Goal: Information Seeking & Learning: Learn about a topic

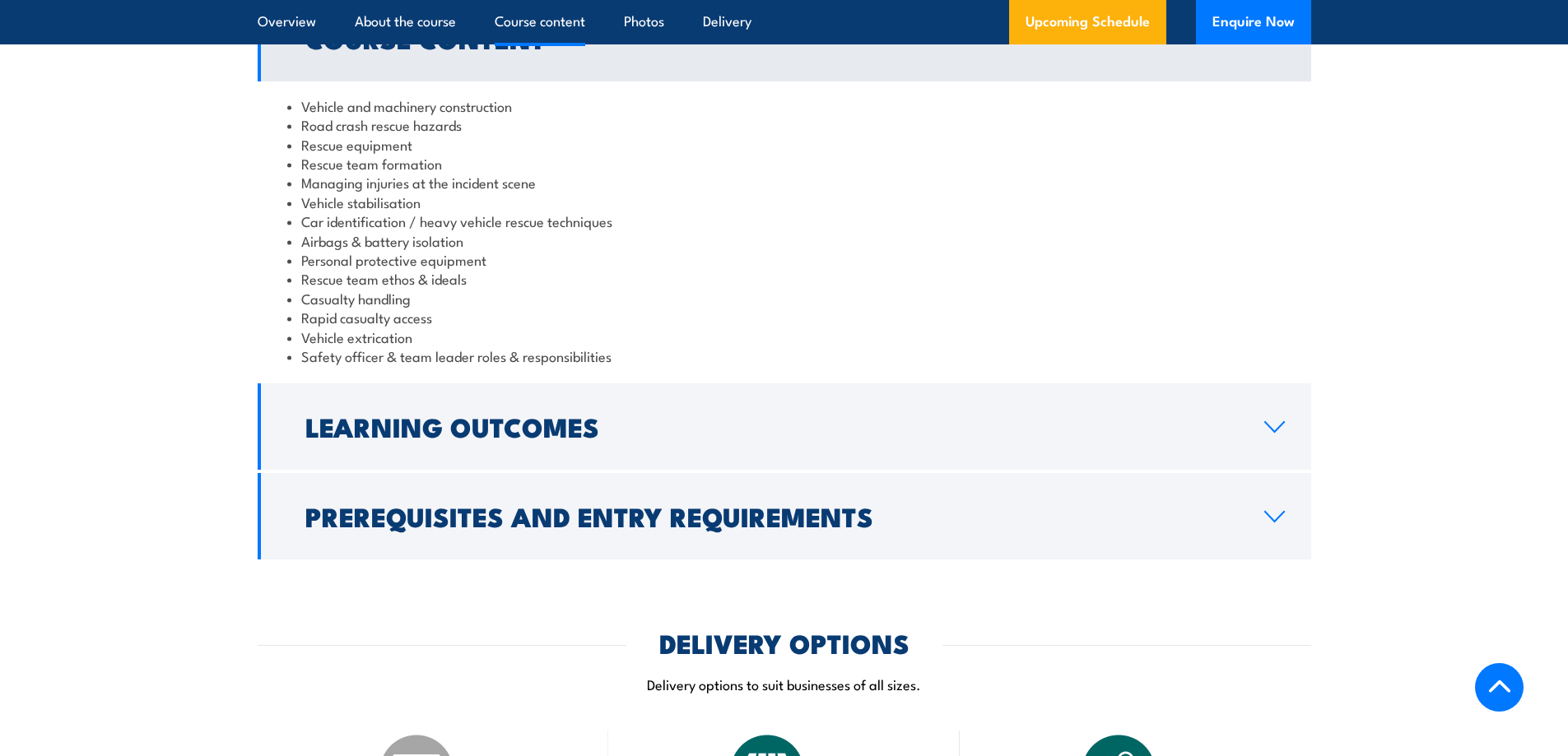
scroll to position [1399, 0]
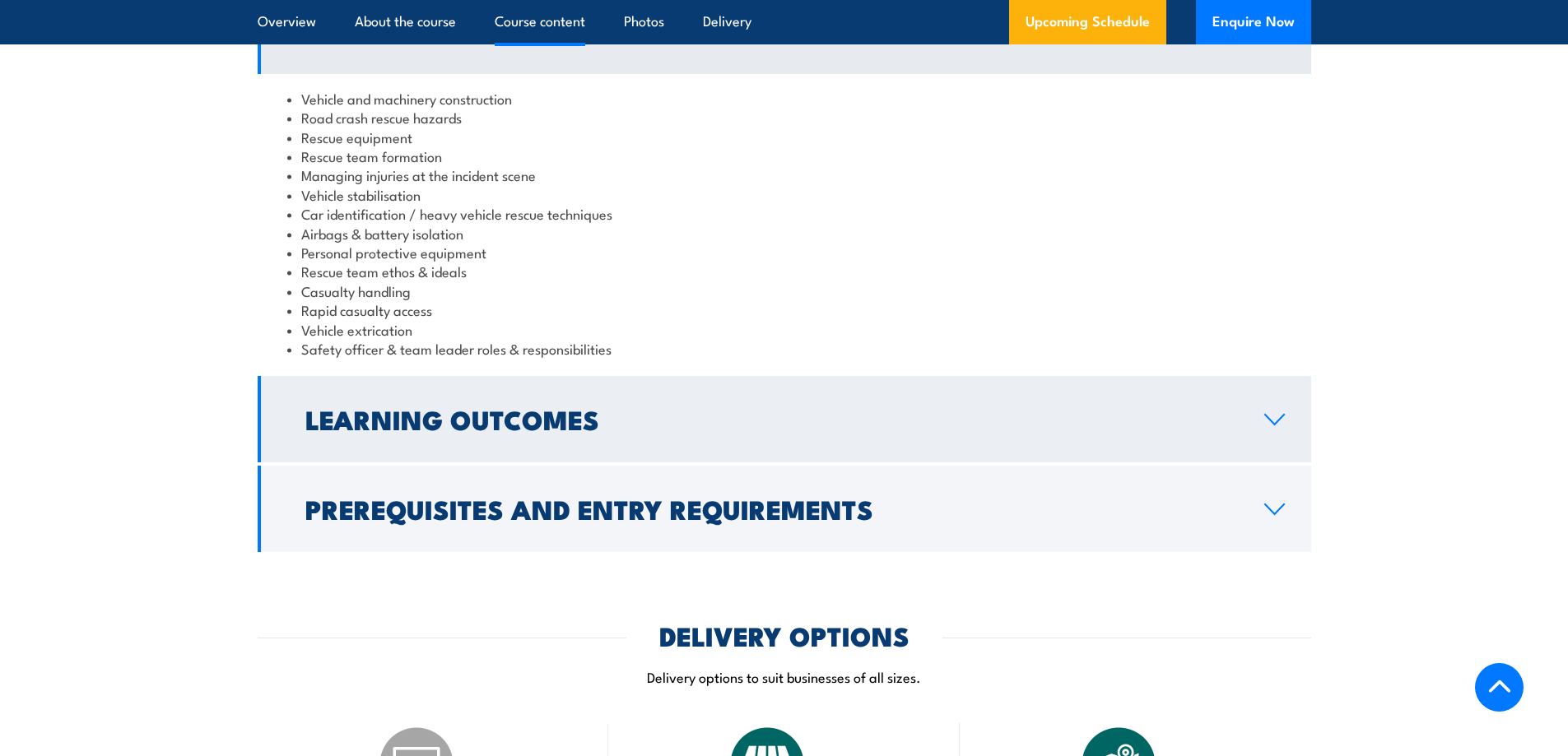
click at [475, 394] on link "Learning Outcomes" at bounding box center [784, 419] width 1053 height 86
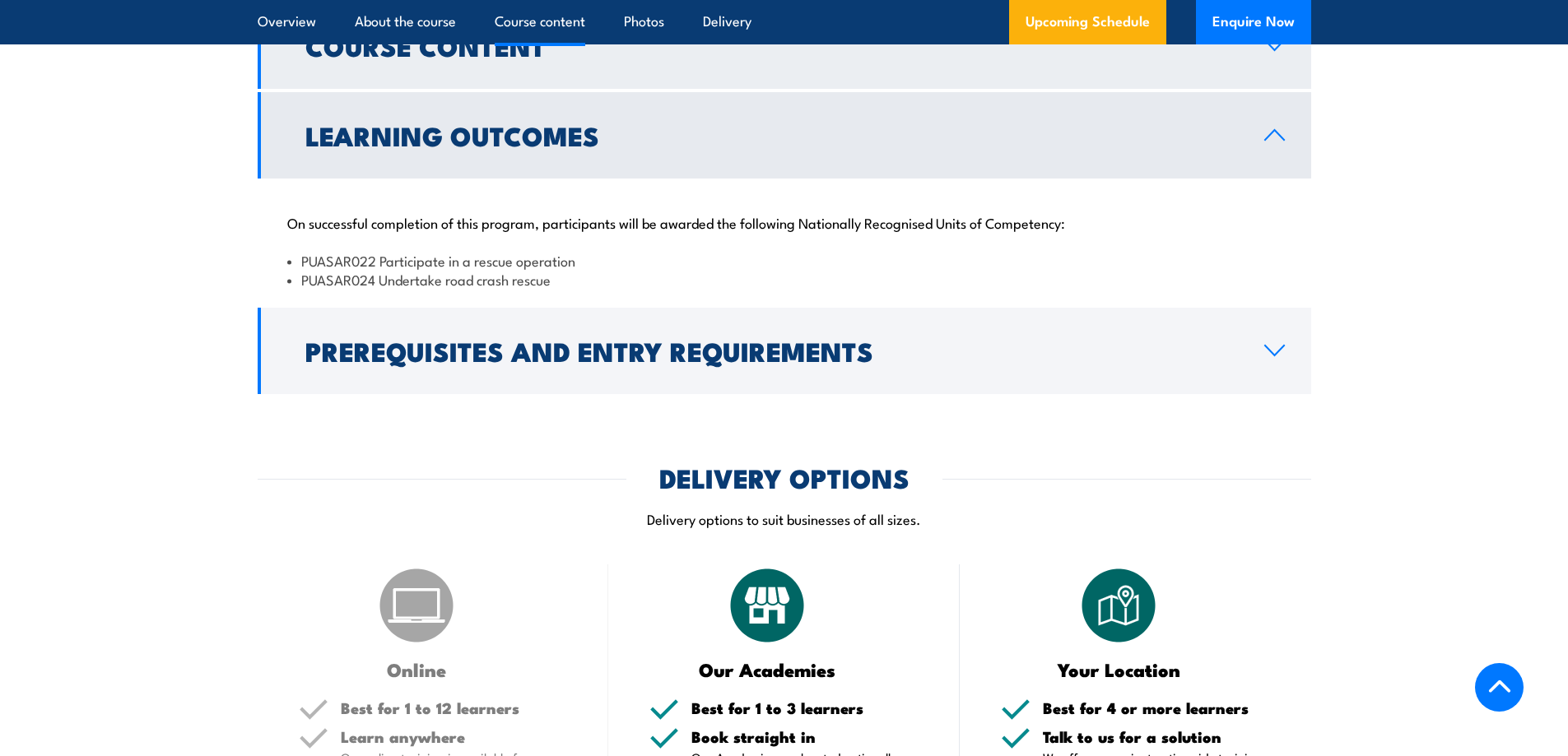
scroll to position [1235, 0]
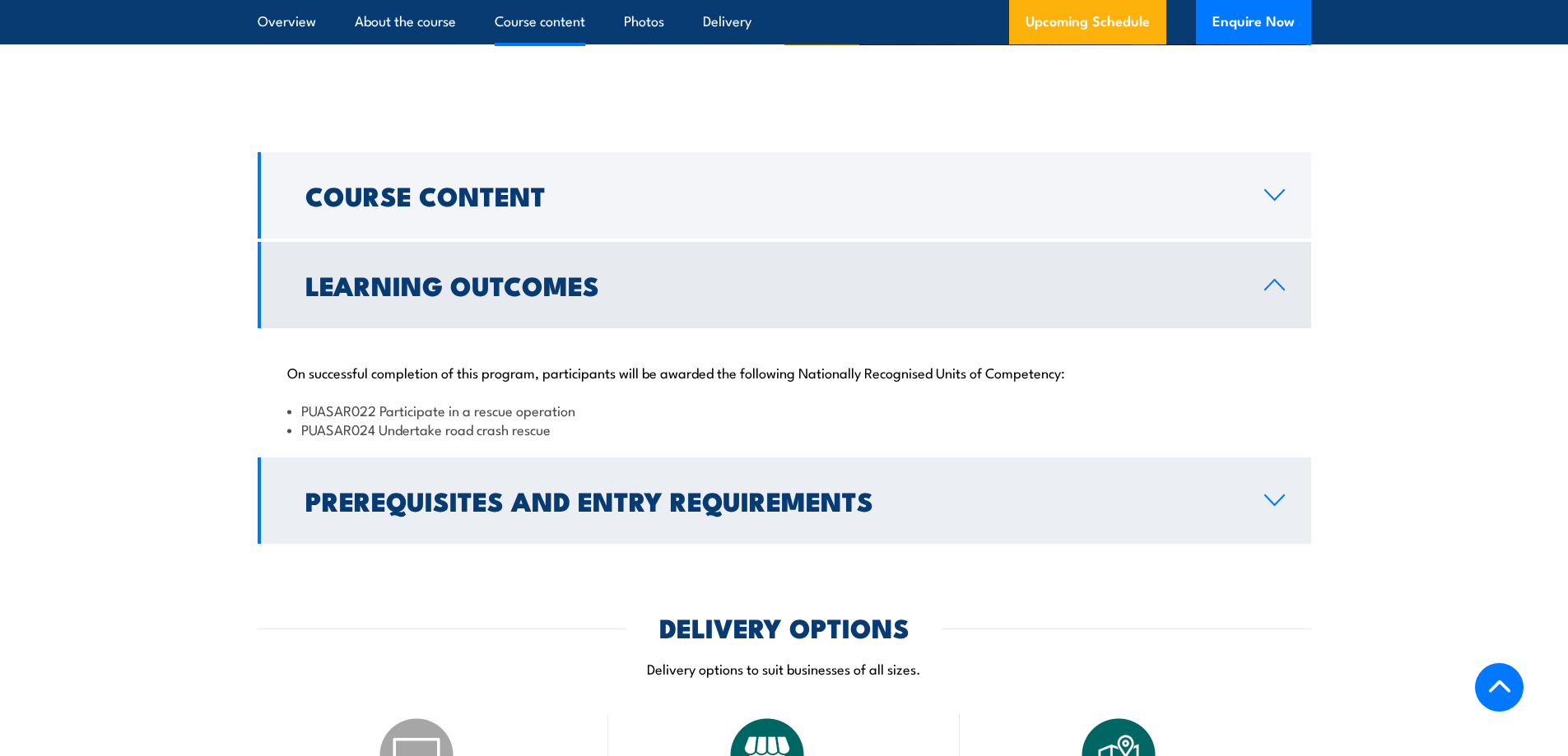
click at [487, 524] on link "Prerequisites and Entry Requirements" at bounding box center [784, 500] width 1053 height 86
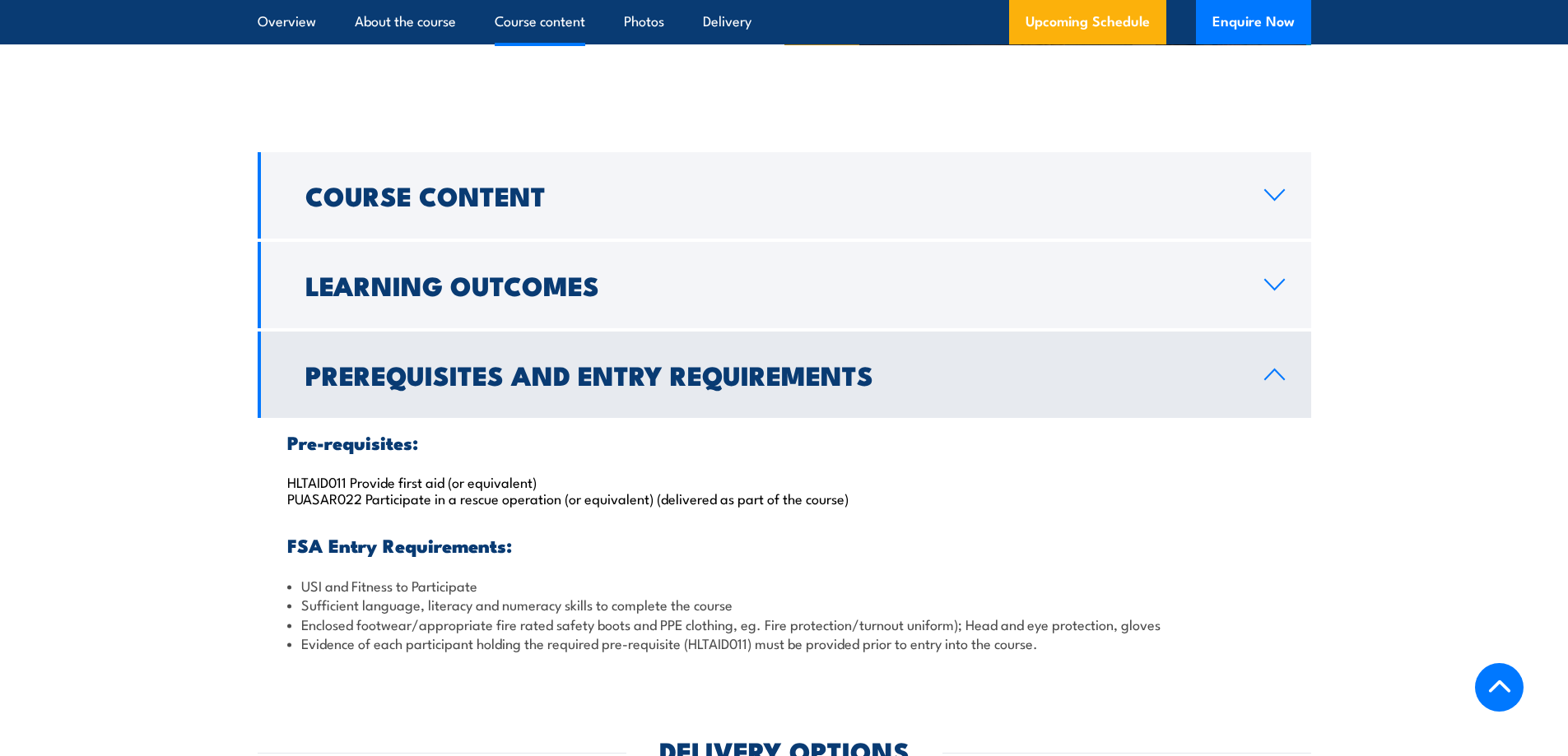
scroll to position [1317, 0]
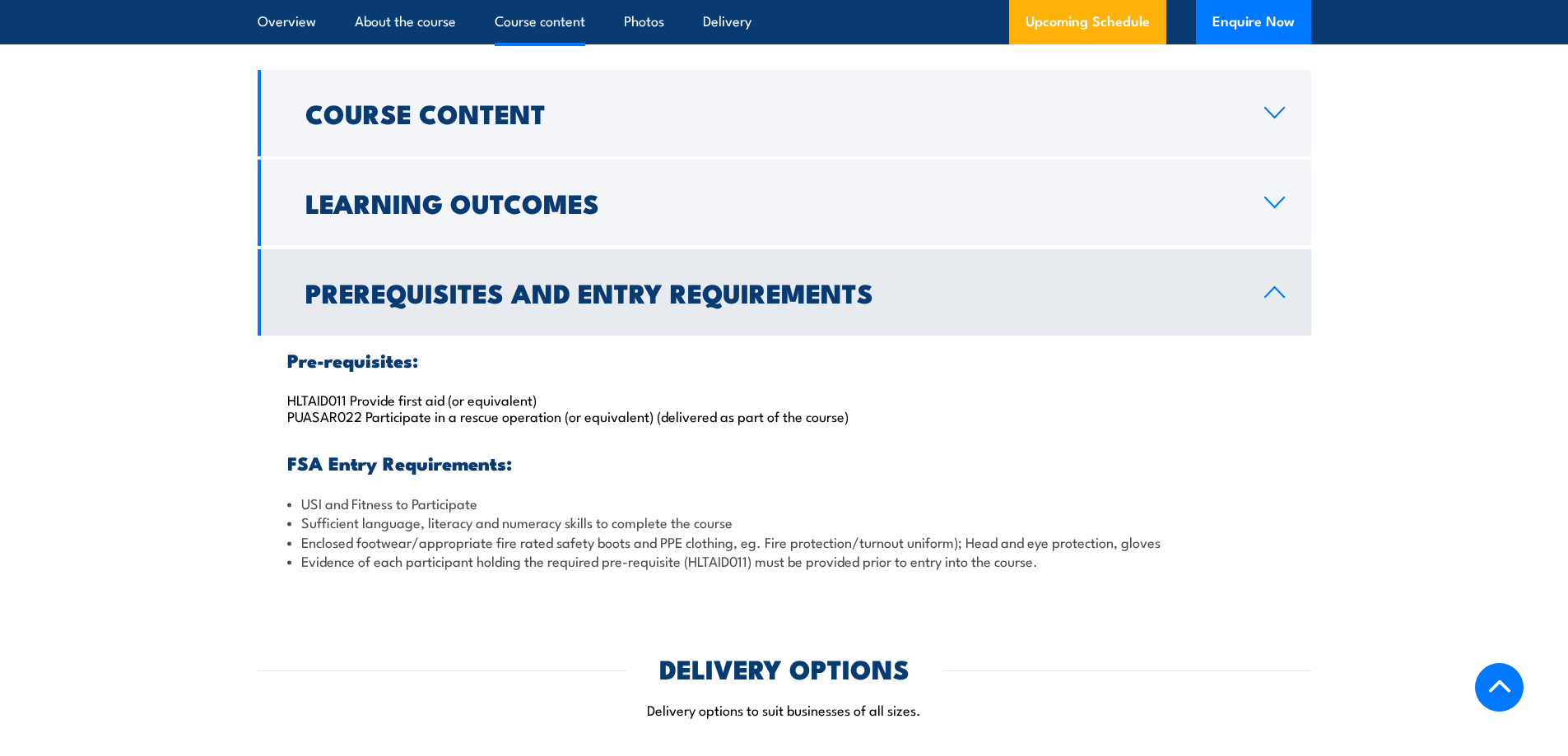
click at [422, 417] on p "HLTAID011 Provide first aid (or equivalent) PUASAR022 Participate in a rescue o…" at bounding box center [784, 408] width 994 height 33
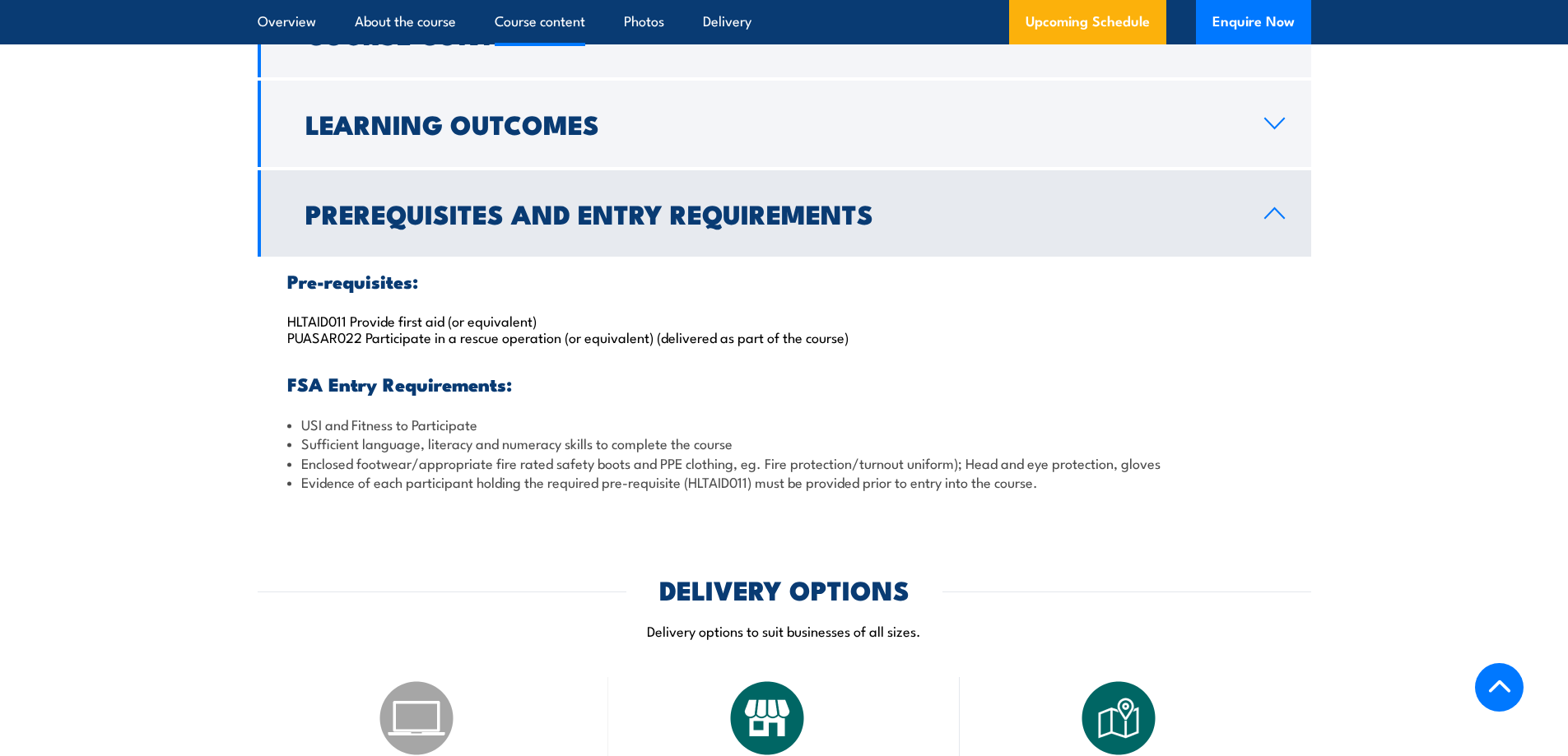
scroll to position [1399, 0]
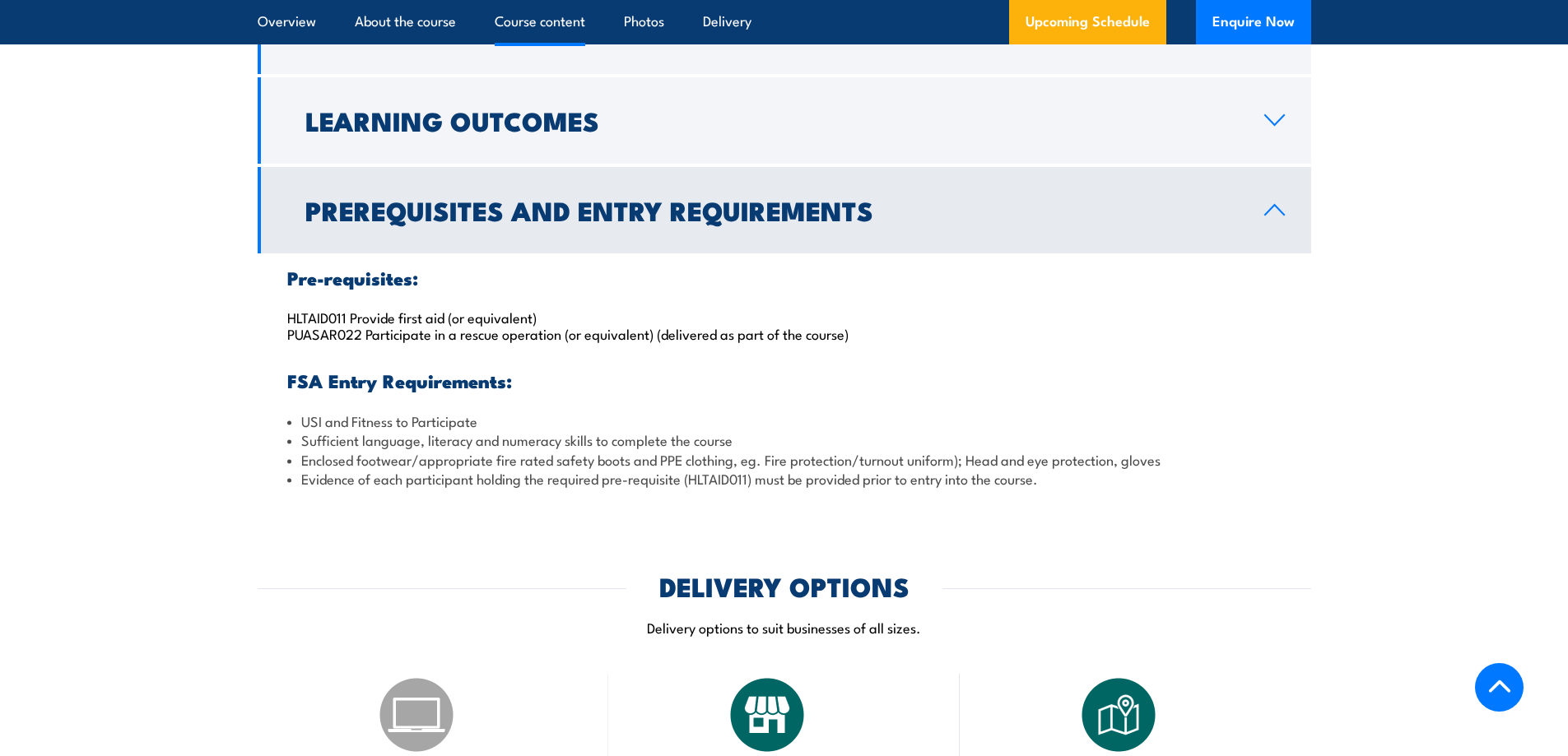
click at [410, 426] on li "USI and Fitness to Participate" at bounding box center [784, 421] width 994 height 19
click at [456, 450] on li "Enclosed footwear/appropriate fire rated safety boots and PPE clothing, eg. Fir…" at bounding box center [784, 460] width 994 height 19
click at [455, 467] on li "Enclosed footwear/appropriate fire rated safety boots and PPE clothing, eg. Fir…" at bounding box center [784, 460] width 994 height 19
click at [456, 478] on li "Evidence of each participant holding the required pre-requisite (HLTAID011) mus…" at bounding box center [784, 479] width 994 height 19
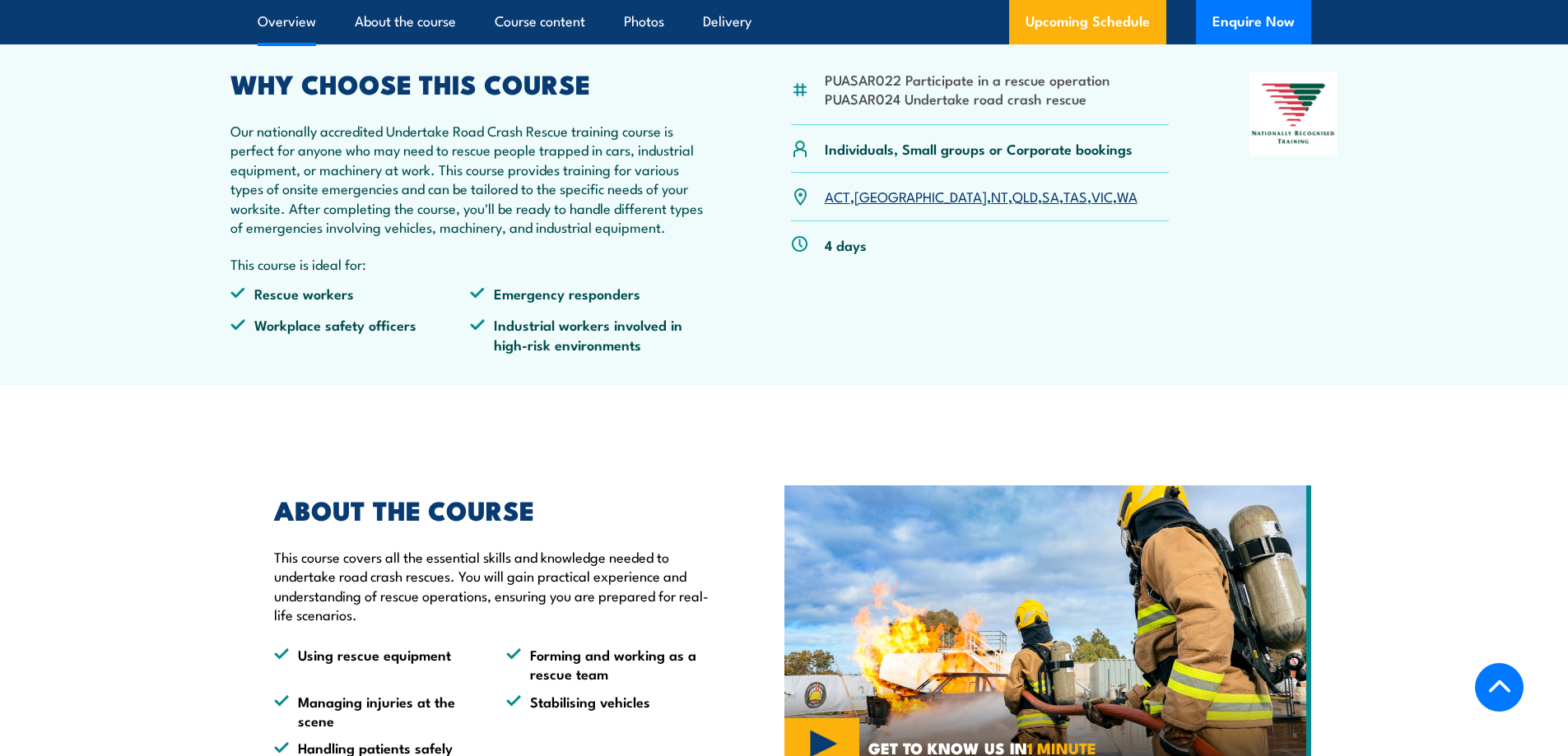
scroll to position [494, 0]
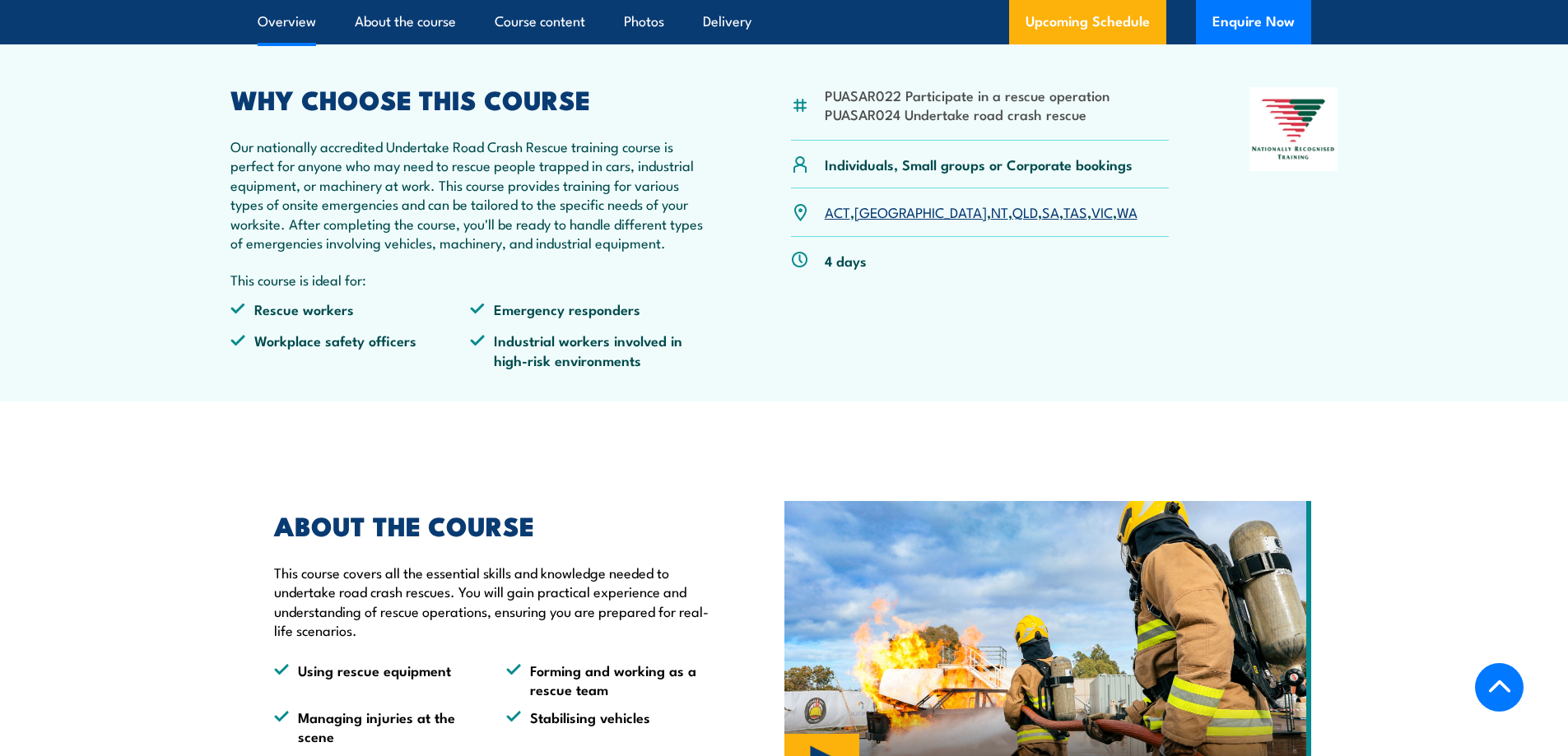
click at [1091, 214] on link "VIC" at bounding box center [1101, 211] width 21 height 20
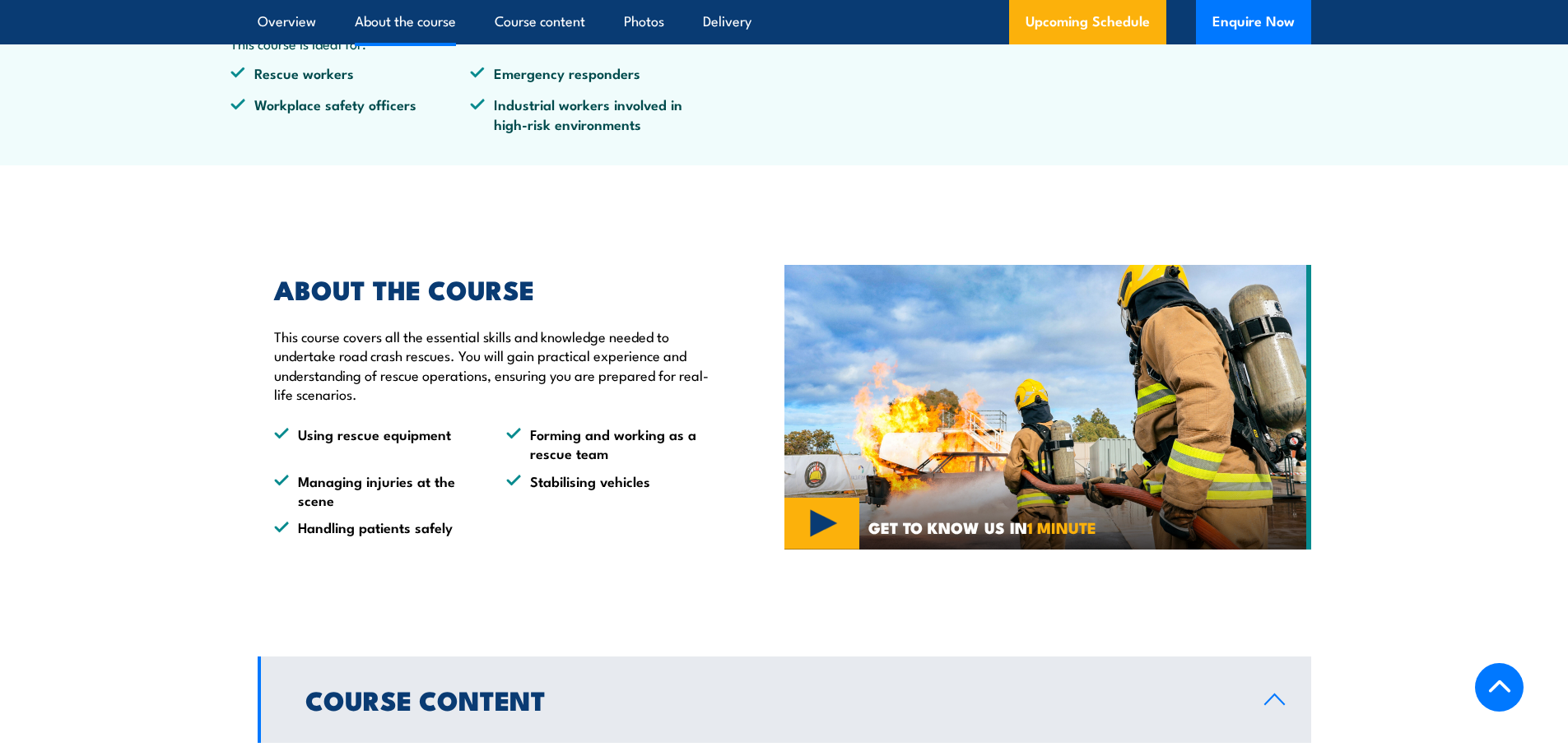
scroll to position [682, 0]
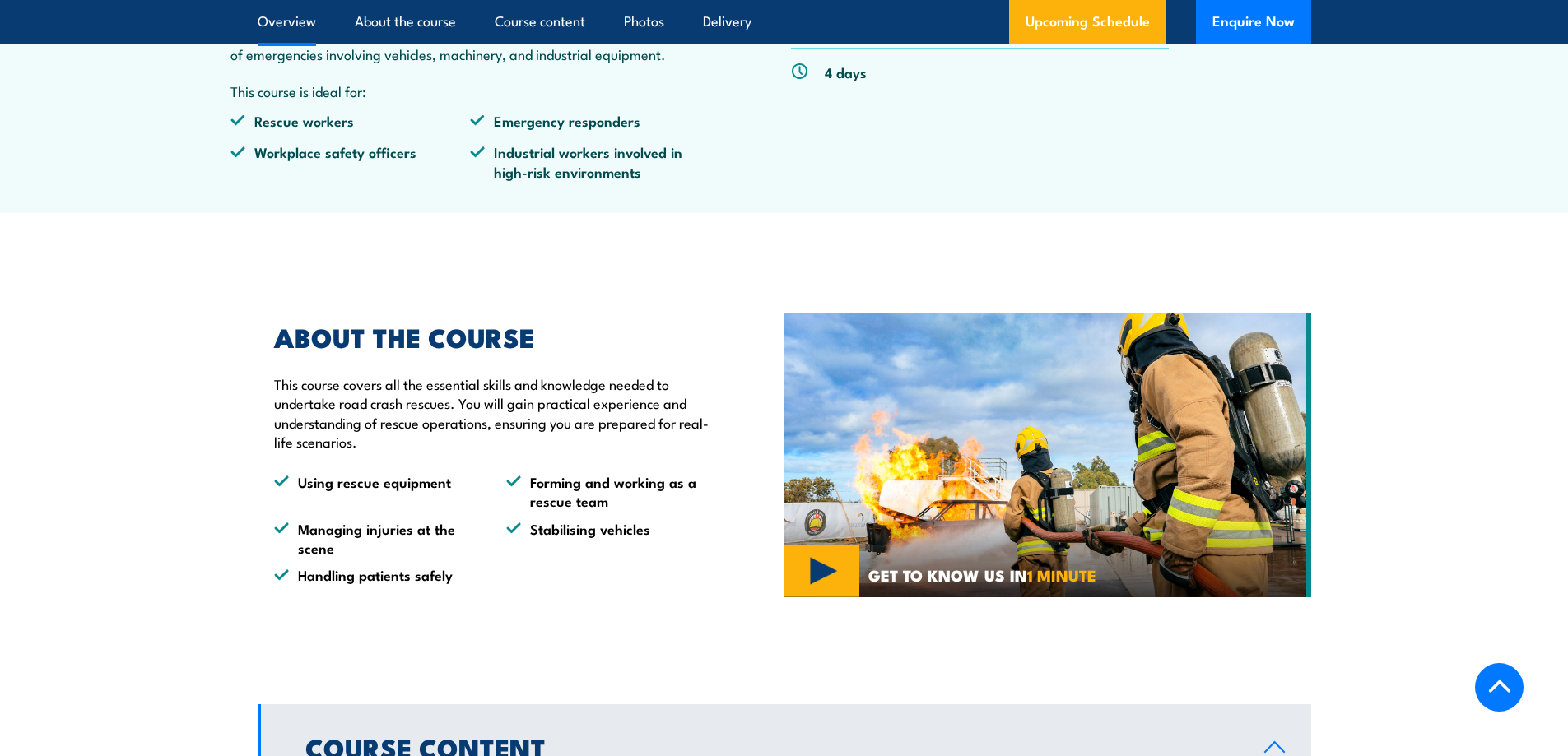
click at [311, 408] on p "This course covers all the essential skills and knowledge needed to undertake r…" at bounding box center [491, 413] width 434 height 77
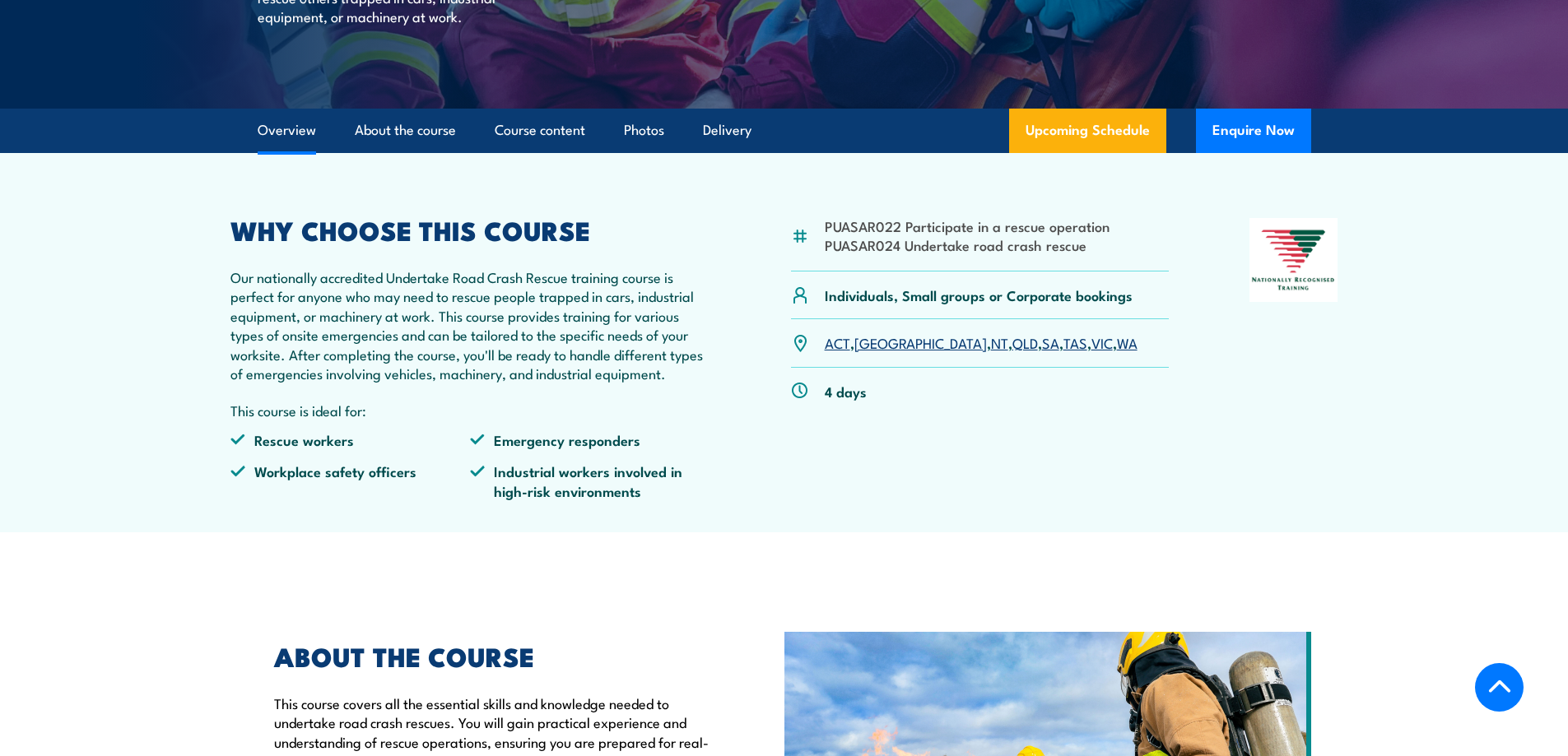
scroll to position [353, 0]
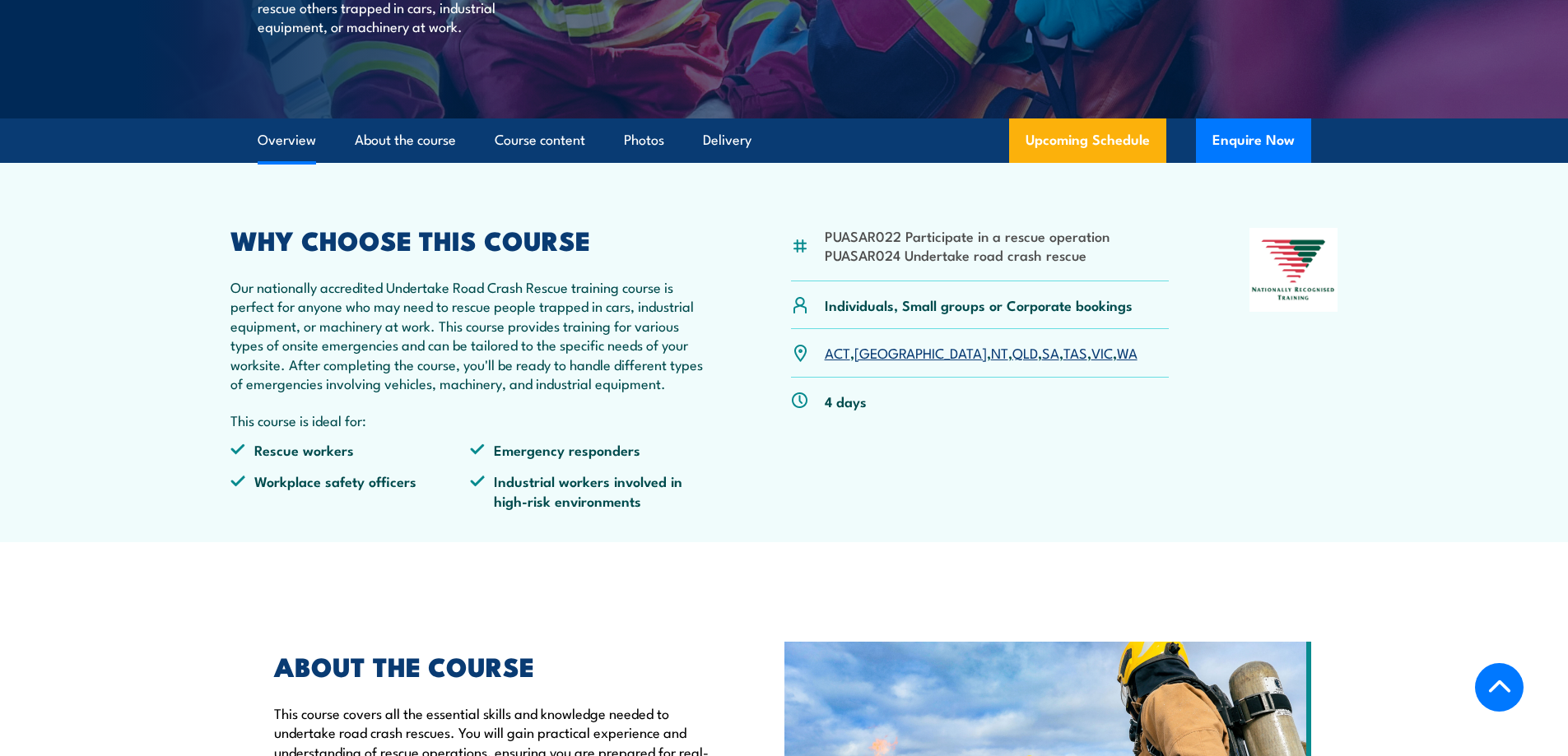
click at [851, 402] on p "4 days" at bounding box center [845, 401] width 42 height 19
click at [962, 260] on li "PUASAR024 Undertake road crash rescue" at bounding box center [967, 254] width 285 height 19
click at [597, 455] on li "Emergency responders" at bounding box center [590, 449] width 241 height 19
click at [590, 496] on li "Industrial workers involved in high-risk environments" at bounding box center [590, 491] width 241 height 39
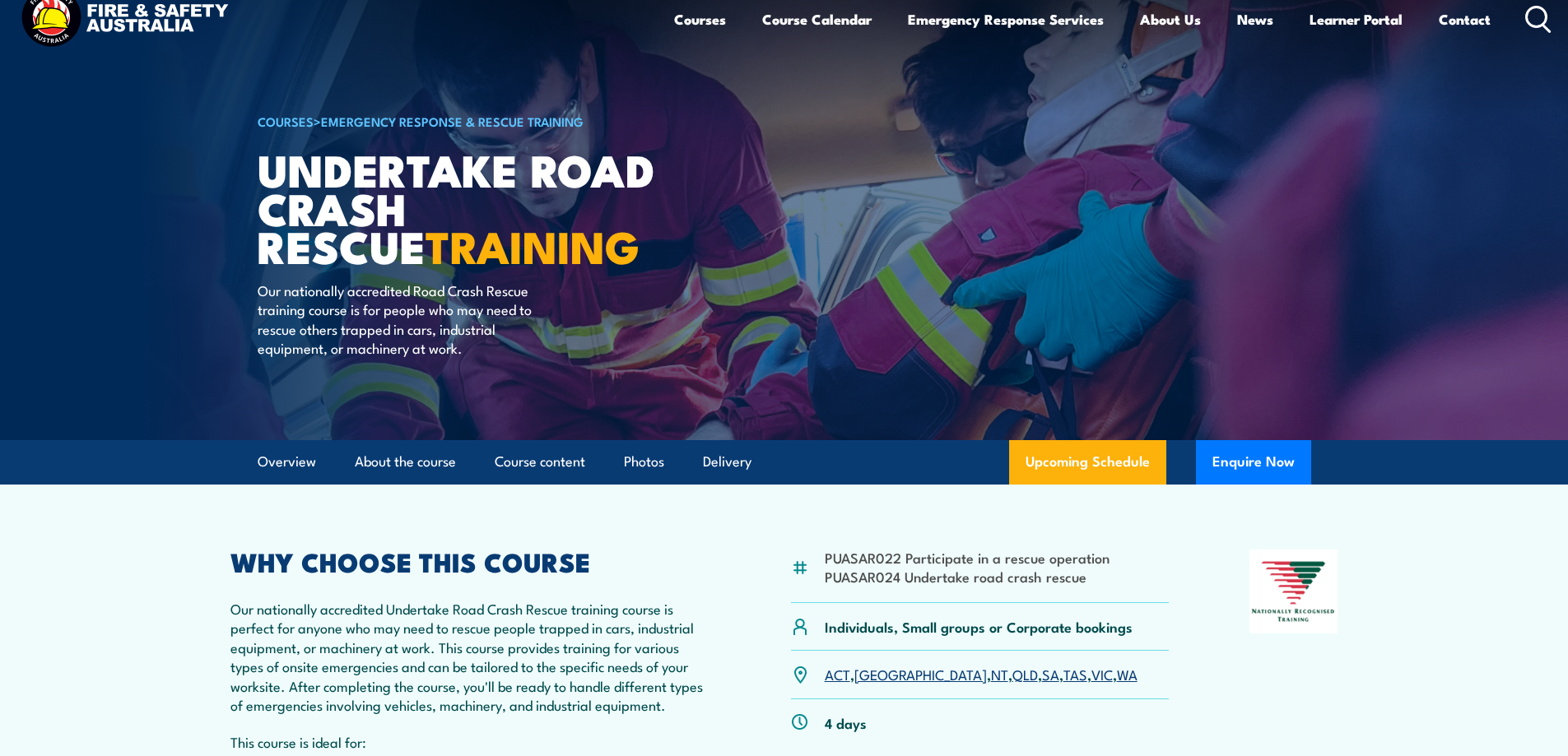
scroll to position [24, 0]
